Goal: Information Seeking & Learning: Find specific page/section

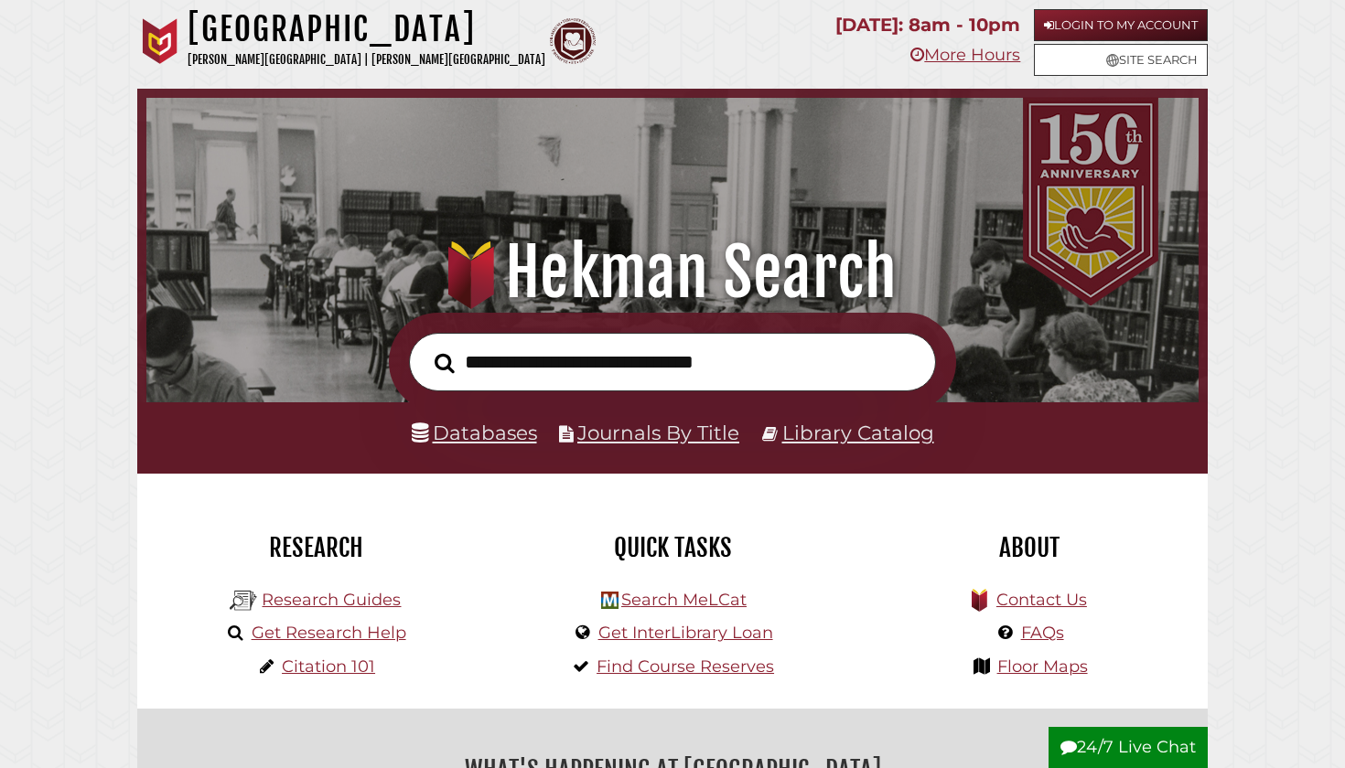
scroll to position [348, 1043]
click at [481, 451] on div "Databases Journals By Title Library Catalog" at bounding box center [672, 437] width 1070 height 70
click at [481, 438] on link "Databases" at bounding box center [474, 433] width 125 height 24
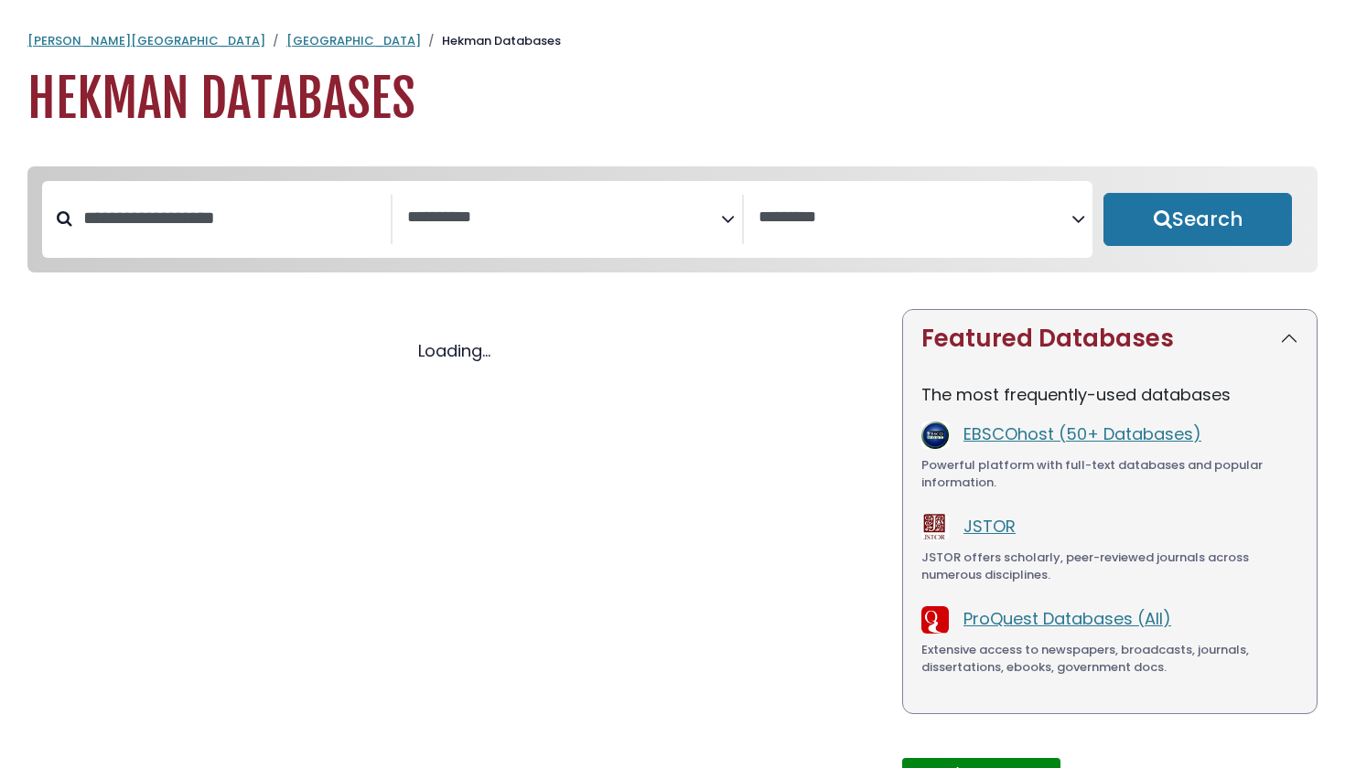
select select "Database Subject Filter"
select select "Database Vendors Filter"
select select "Database Subject Filter"
select select "Database Vendors Filter"
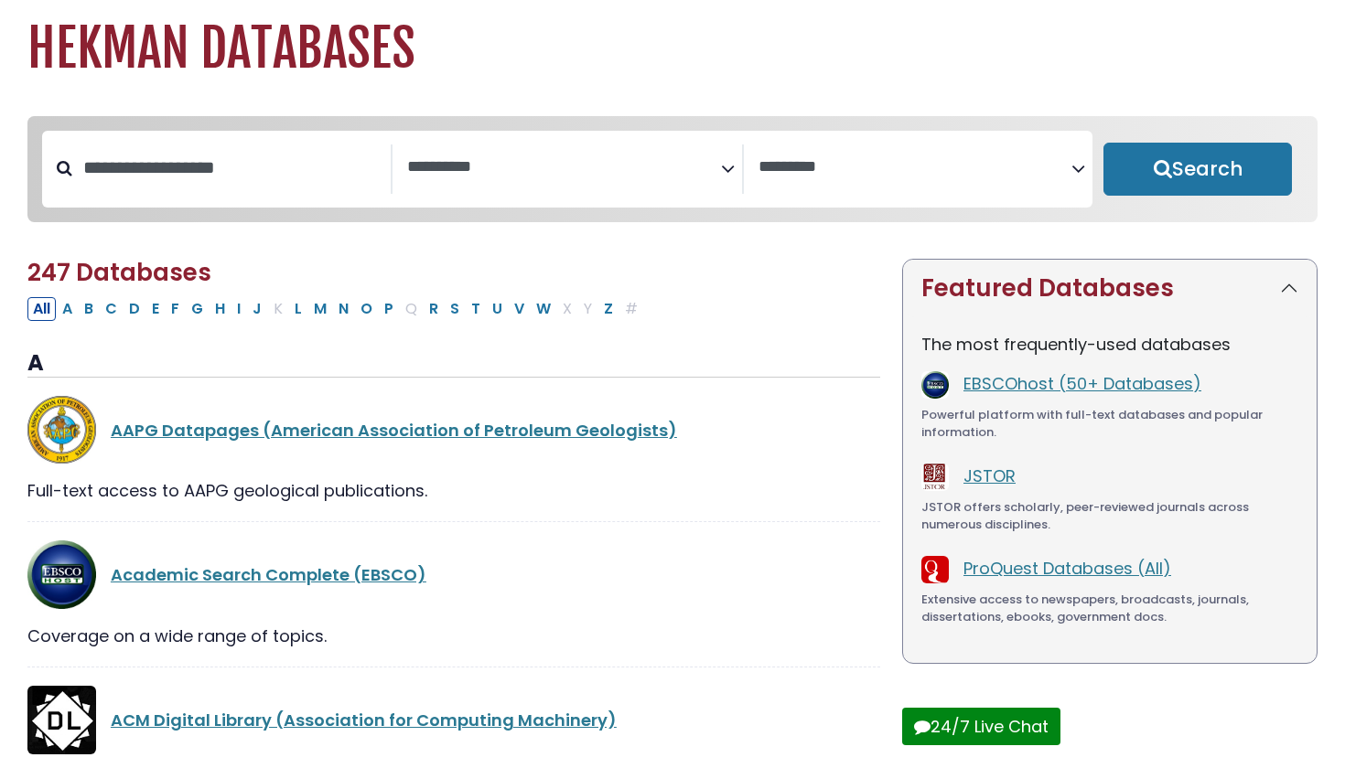
scroll to position [89, 0]
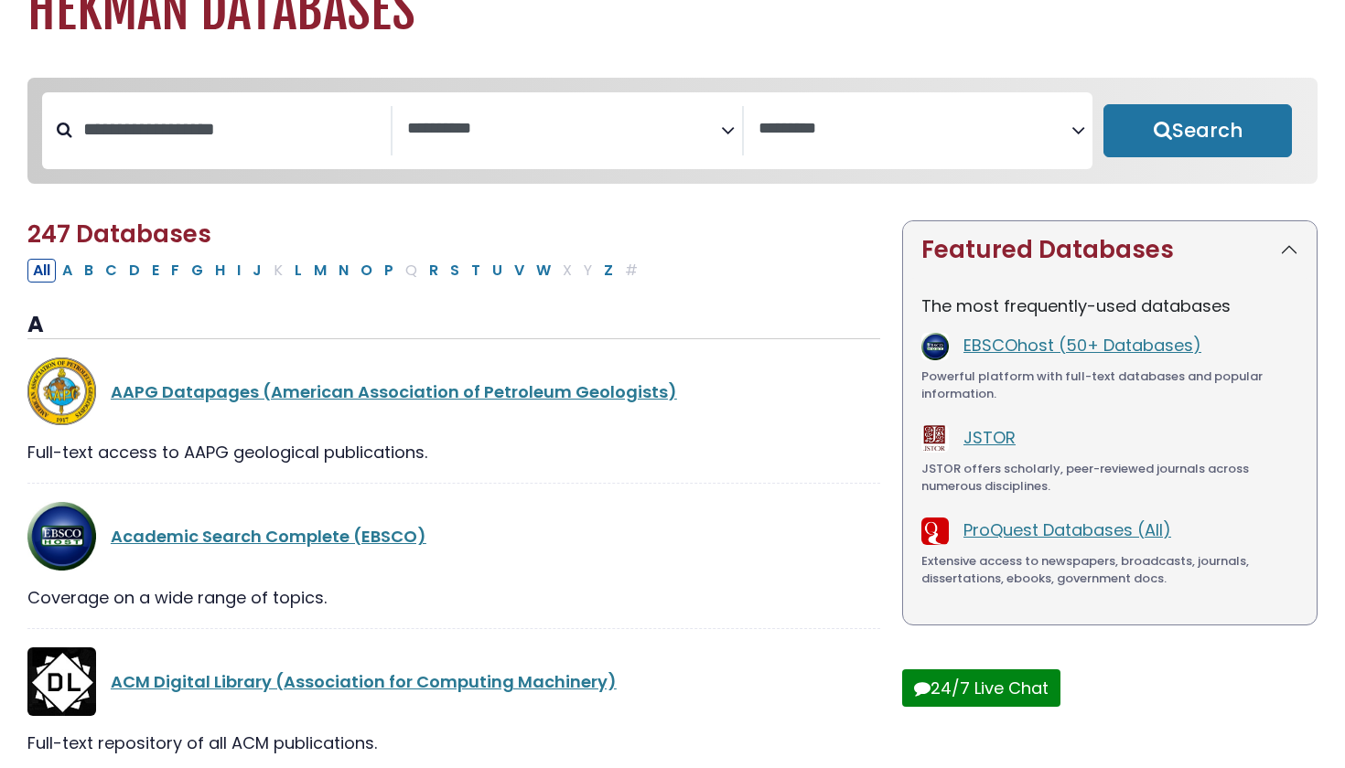
click at [556, 155] on div "**********" at bounding box center [567, 130] width 350 height 49
click at [596, 131] on textarea "Search" at bounding box center [563, 129] width 313 height 19
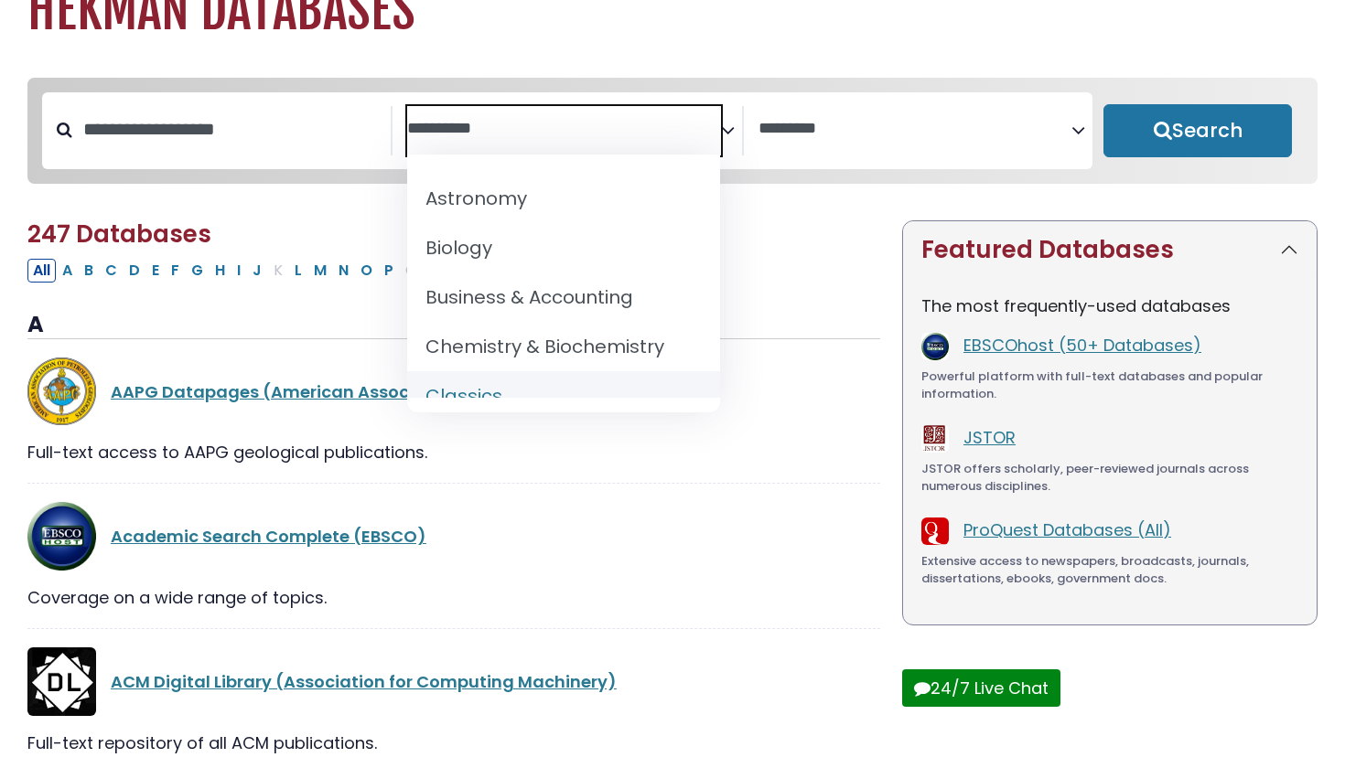
scroll to position [190, 0]
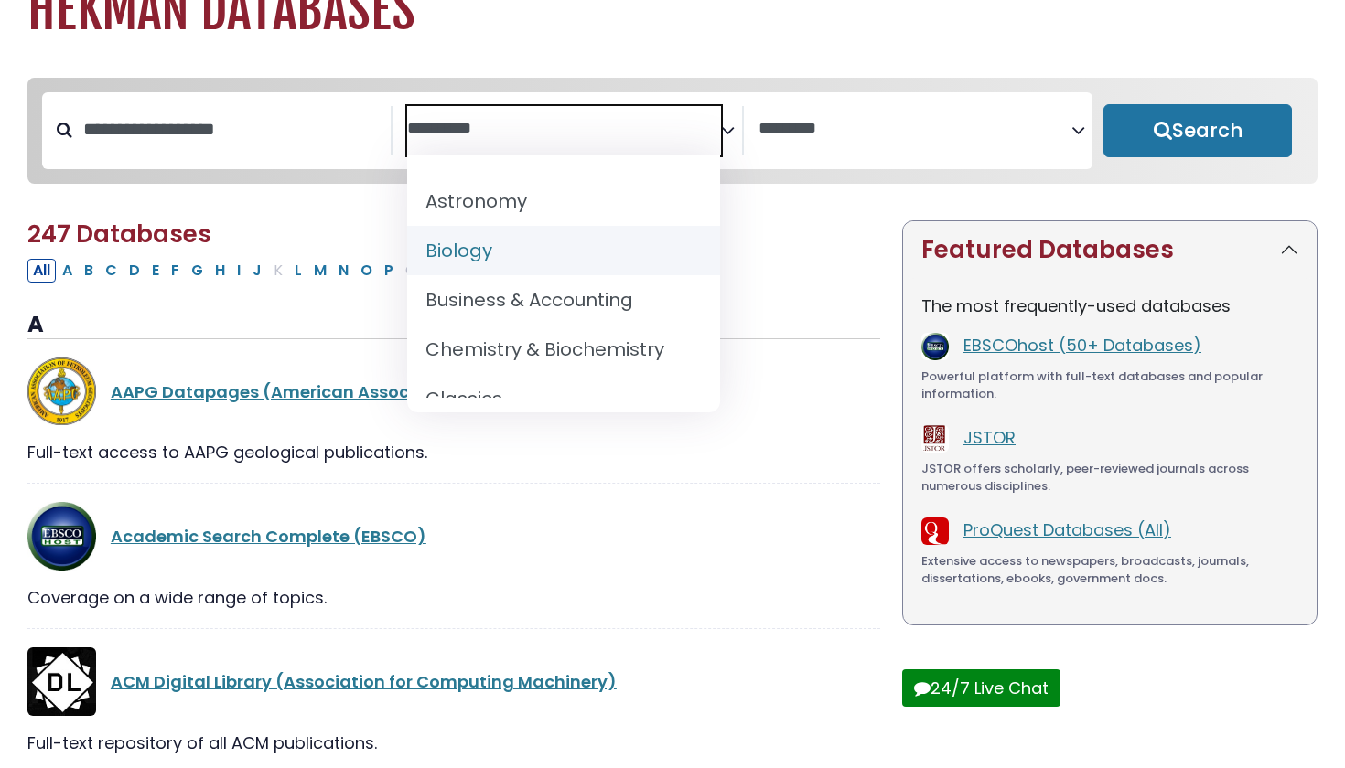
select select "*****"
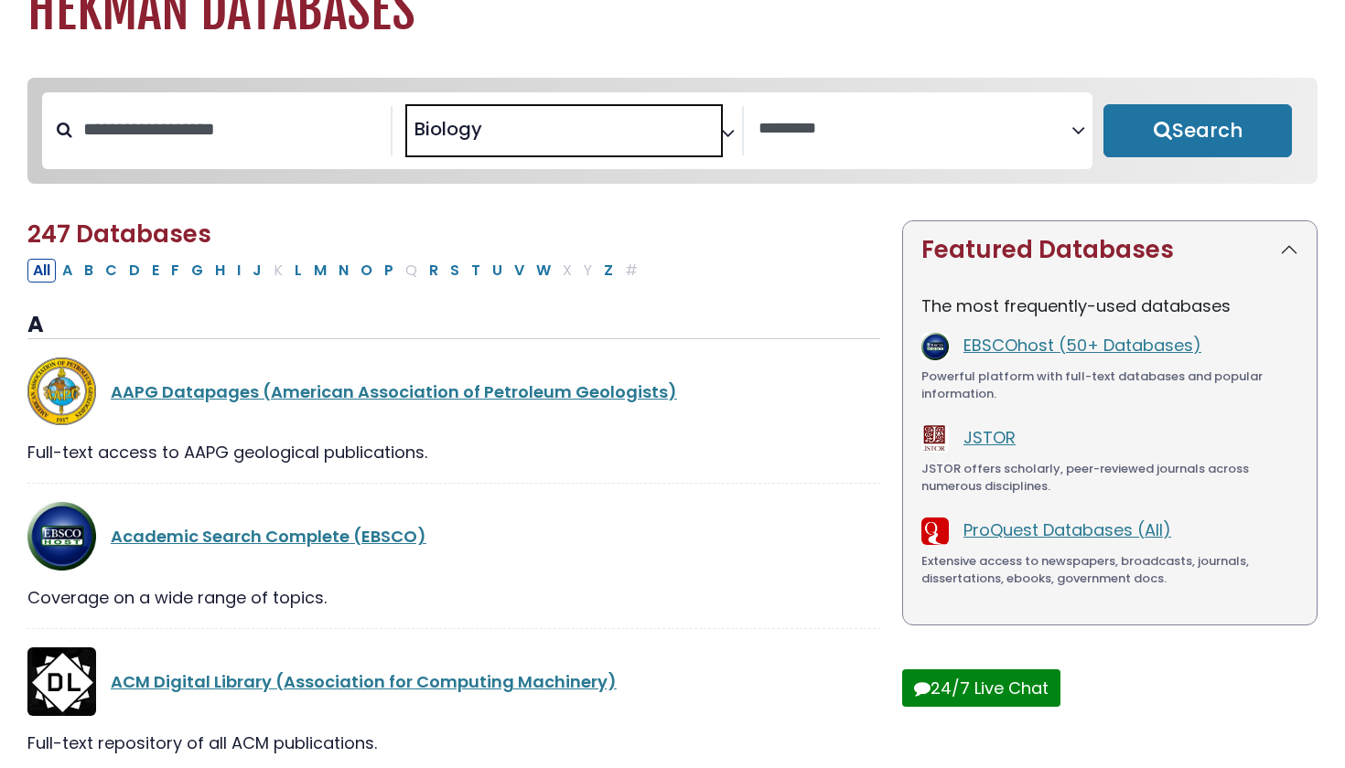
scroll to position [110, 0]
click at [1220, 133] on button "Search" at bounding box center [1197, 130] width 188 height 53
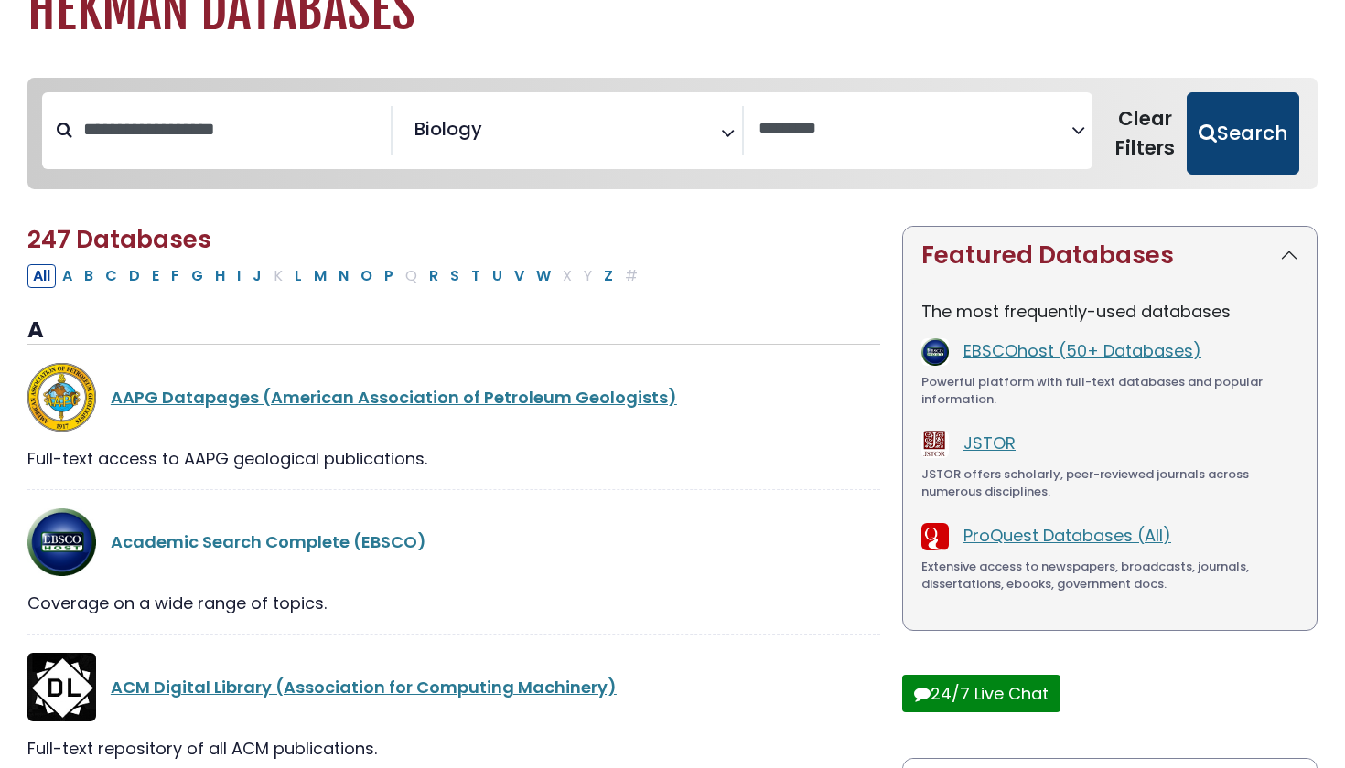
select select "Database Vendors Filter"
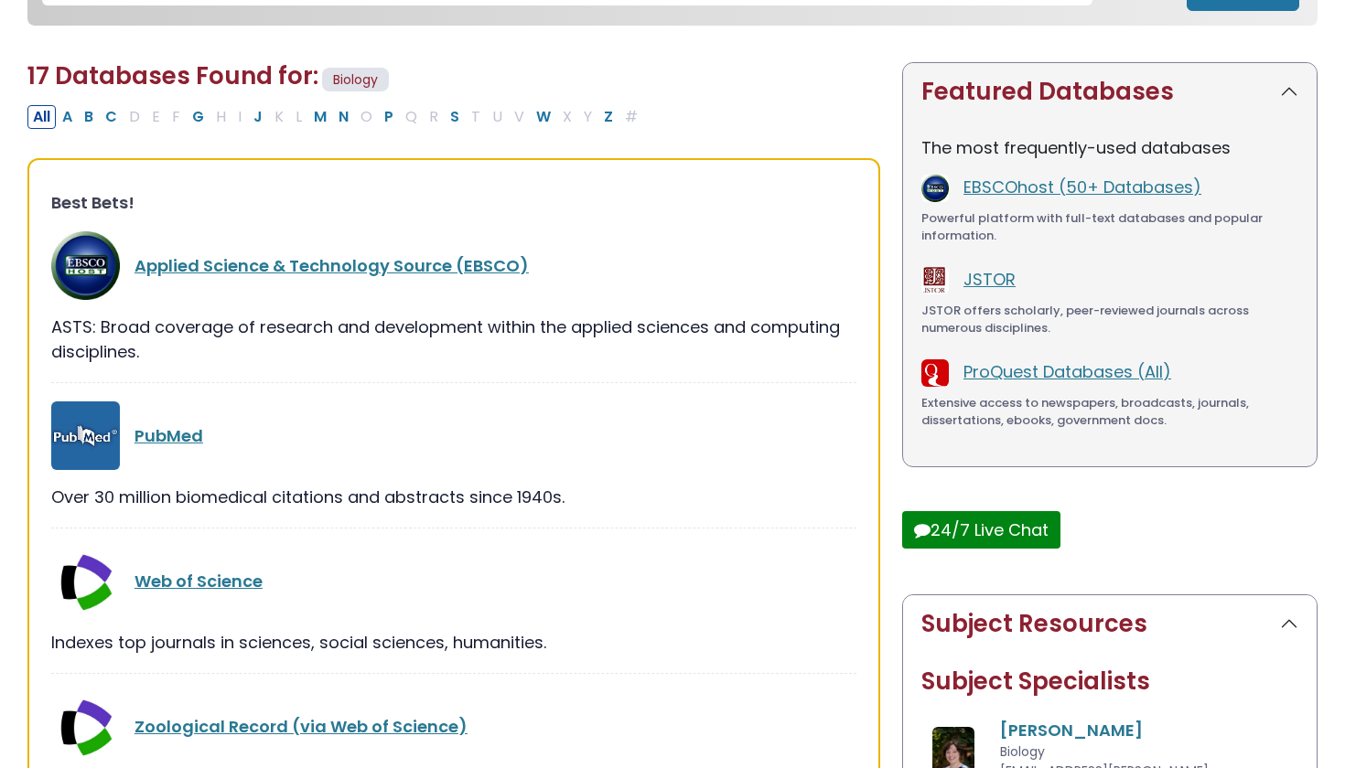
scroll to position [266, 0]
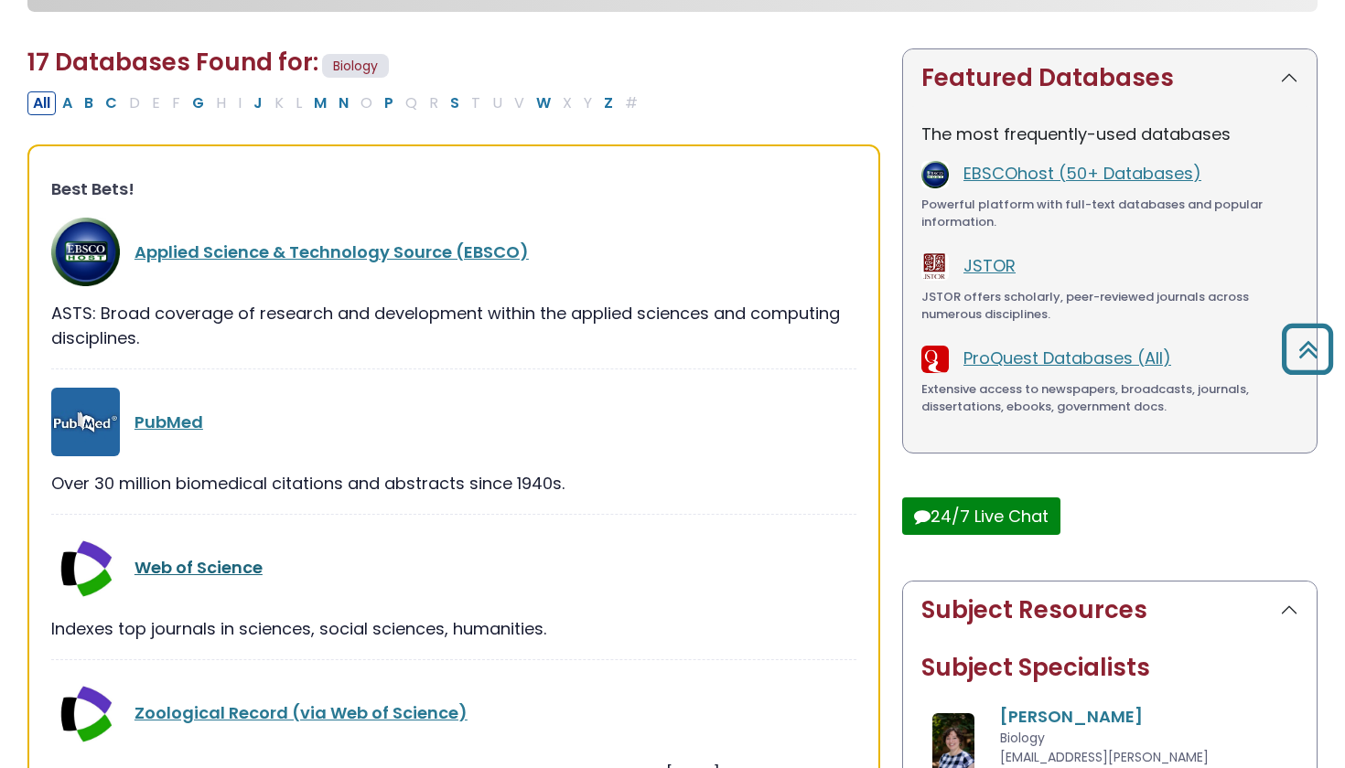
click at [175, 568] on link "Web of Science" at bounding box center [198, 567] width 128 height 23
